Goal: Task Accomplishment & Management: Use online tool/utility

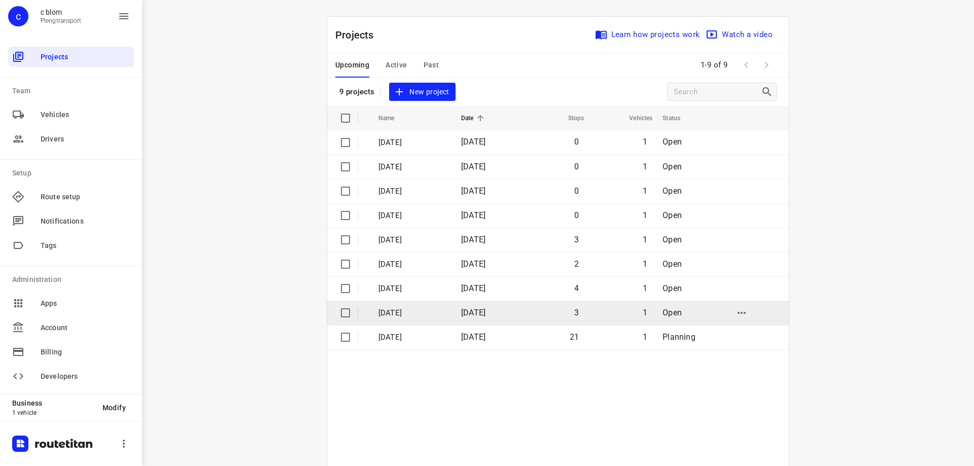
click at [489, 317] on td "[DATE]" at bounding box center [486, 313] width 66 height 24
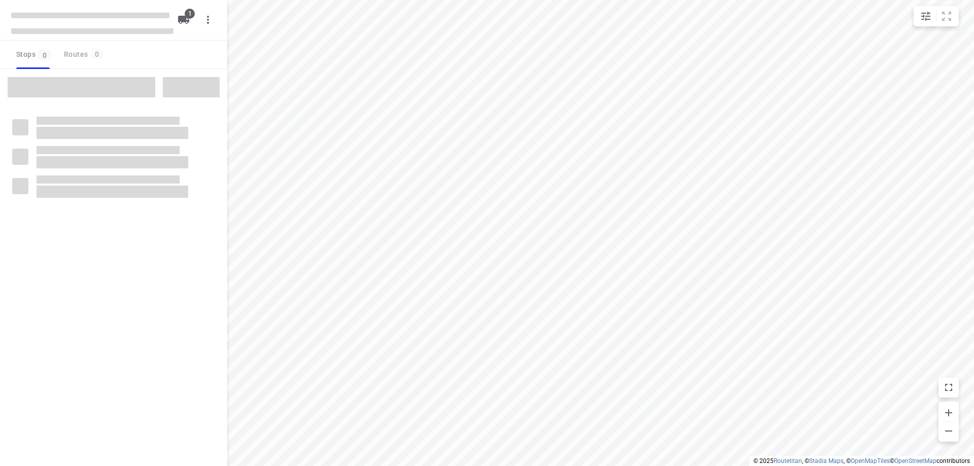
type input "distance"
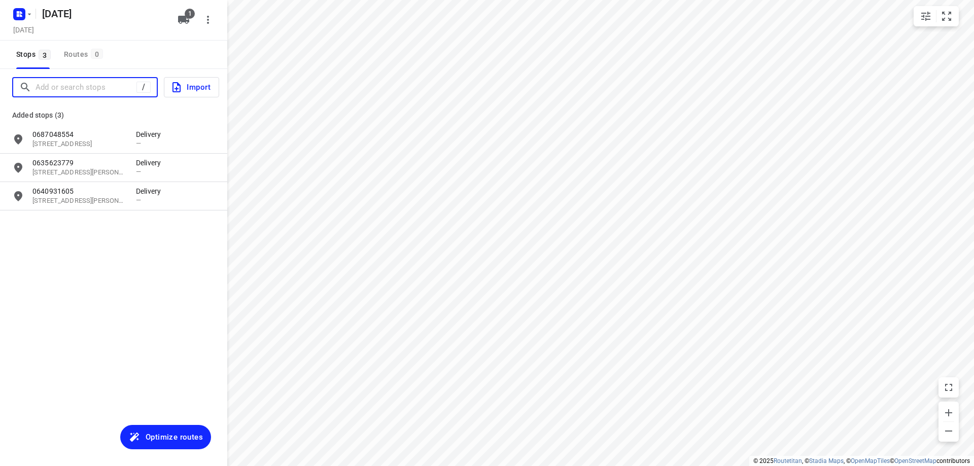
click at [99, 94] on input "Add or search stops" at bounding box center [85, 88] width 101 height 16
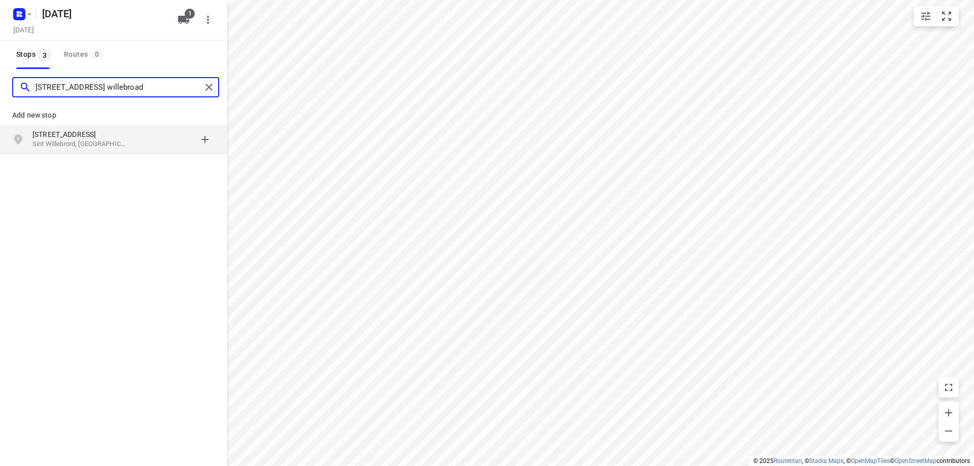
type input "[STREET_ADDRESS] willebroad"
click at [100, 132] on p "[STREET_ADDRESS]" at bounding box center [78, 134] width 93 height 10
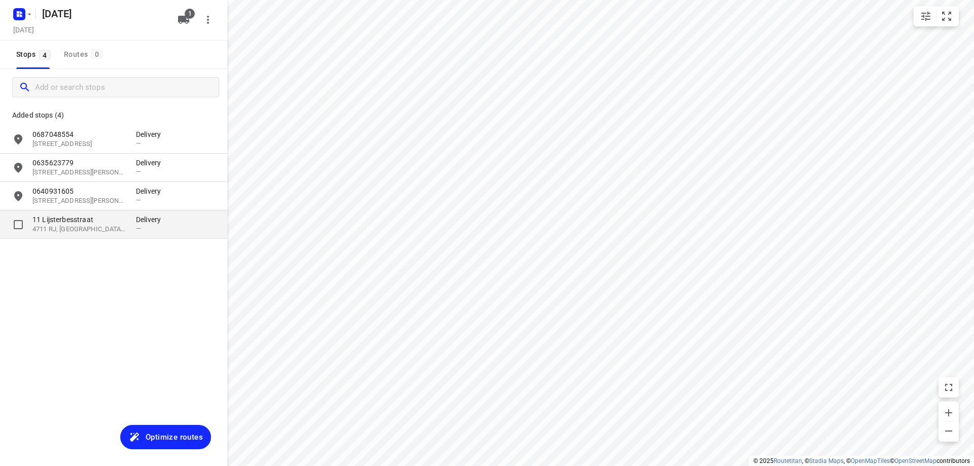
click at [101, 228] on p "4711 RJ, [GEOGRAPHIC_DATA], [GEOGRAPHIC_DATA]" at bounding box center [78, 230] width 93 height 10
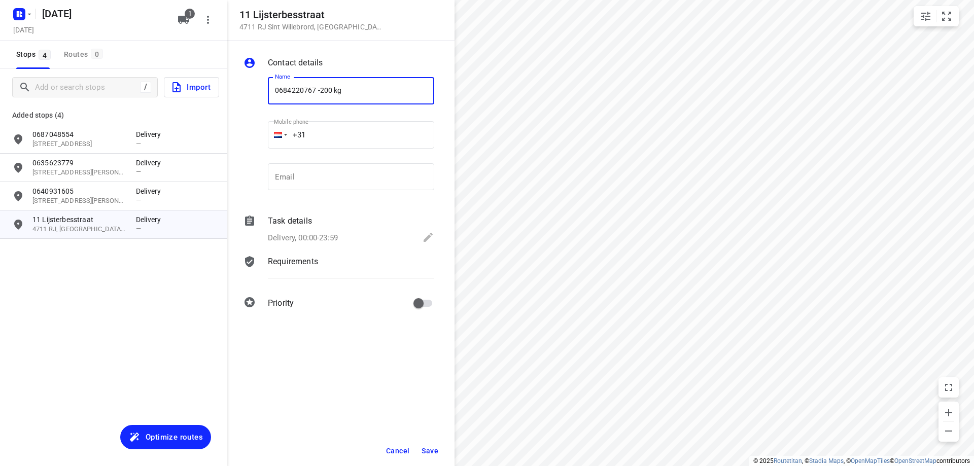
type input "0684220767 -200 kg"
click at [437, 451] on span "Save" at bounding box center [429, 451] width 17 height 8
